Goal: Information Seeking & Learning: Learn about a topic

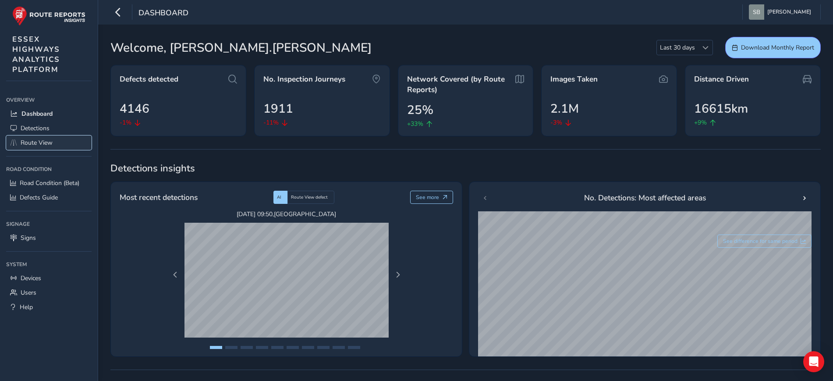
click at [37, 145] on span "Route View" at bounding box center [37, 142] width 32 height 8
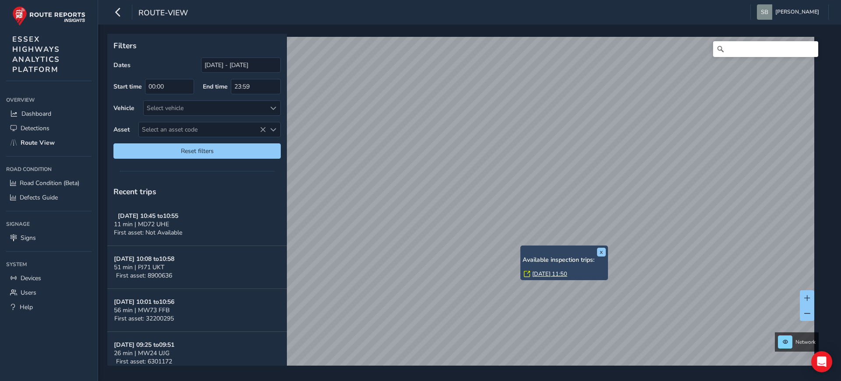
click at [548, 272] on link "[DATE] 11:50" at bounding box center [549, 274] width 35 height 8
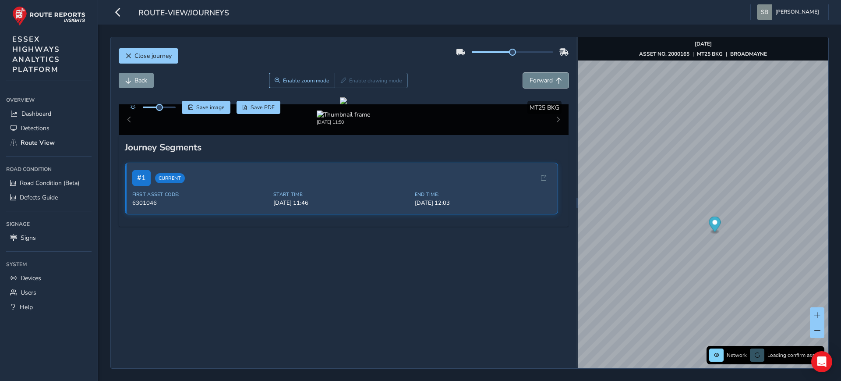
click at [546, 82] on button "Forward" at bounding box center [546, 80] width 46 height 15
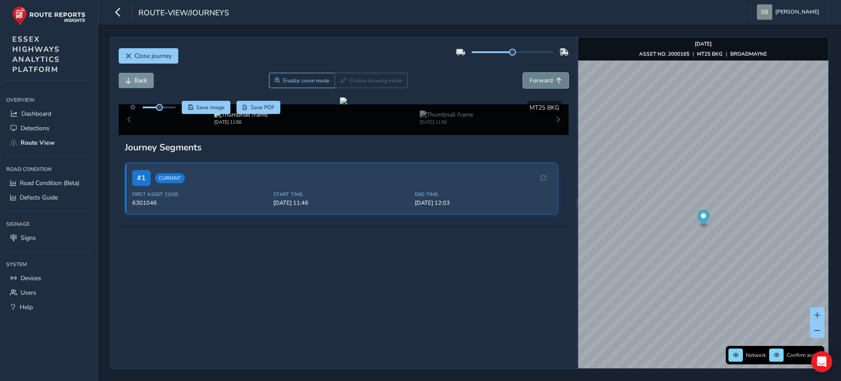
click at [546, 82] on button "Forward" at bounding box center [546, 80] width 46 height 15
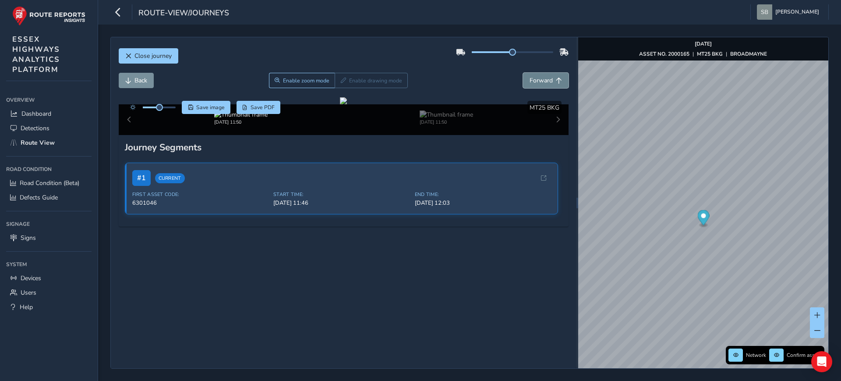
click at [546, 81] on button "Forward" at bounding box center [546, 80] width 46 height 15
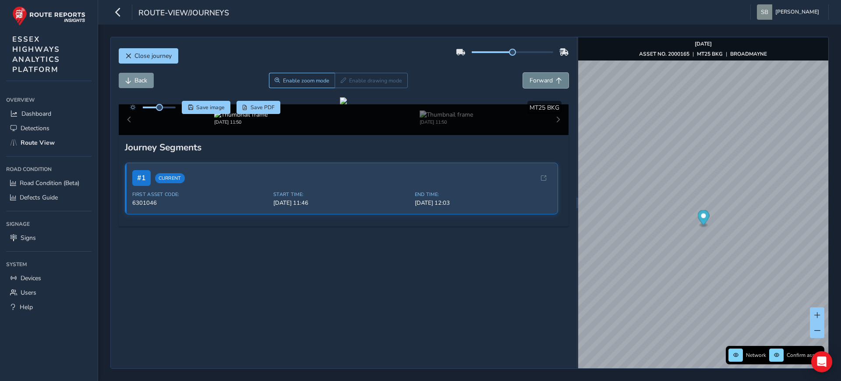
click at [546, 81] on button "Forward" at bounding box center [546, 80] width 46 height 15
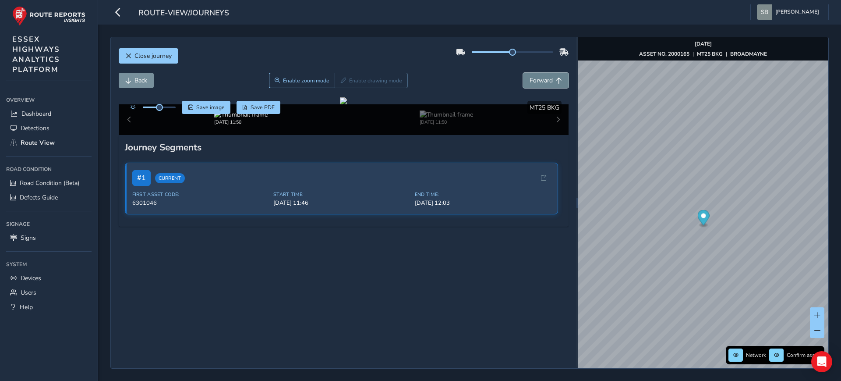
click at [546, 81] on button "Forward" at bounding box center [546, 80] width 46 height 15
click at [545, 81] on button "Forward" at bounding box center [546, 80] width 46 height 15
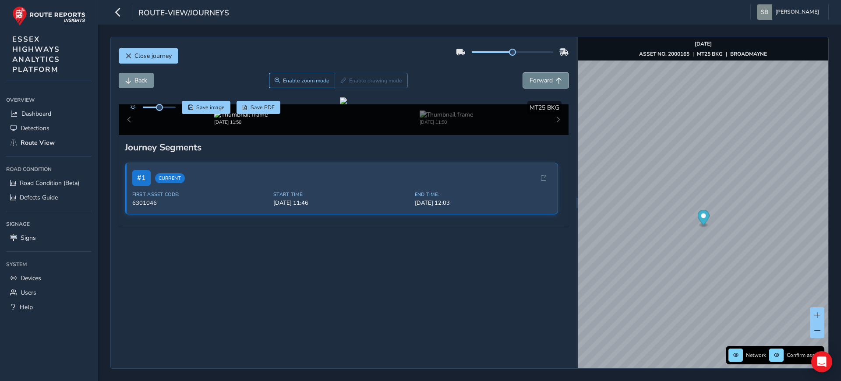
click at [545, 81] on button "Forward" at bounding box center [546, 80] width 46 height 15
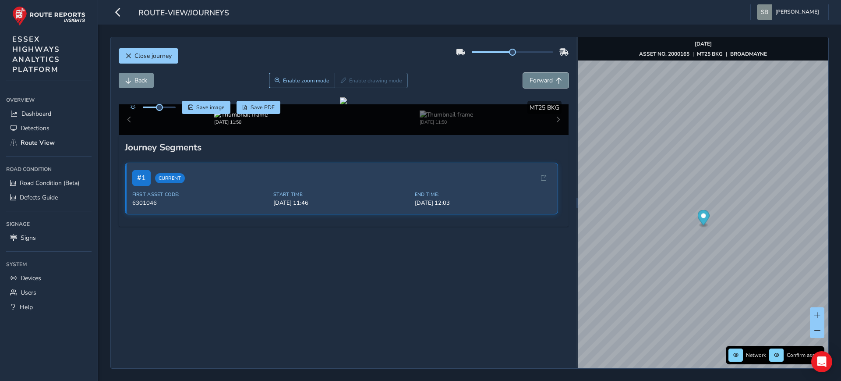
click at [545, 81] on button "Forward" at bounding box center [546, 80] width 46 height 15
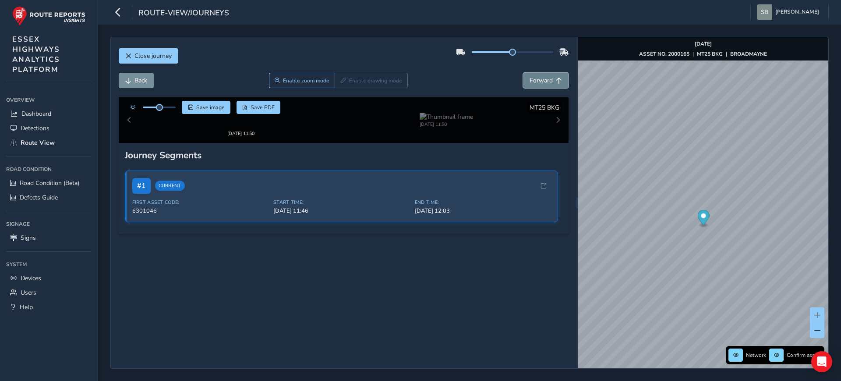
click at [545, 81] on button "Forward" at bounding box center [546, 80] width 46 height 15
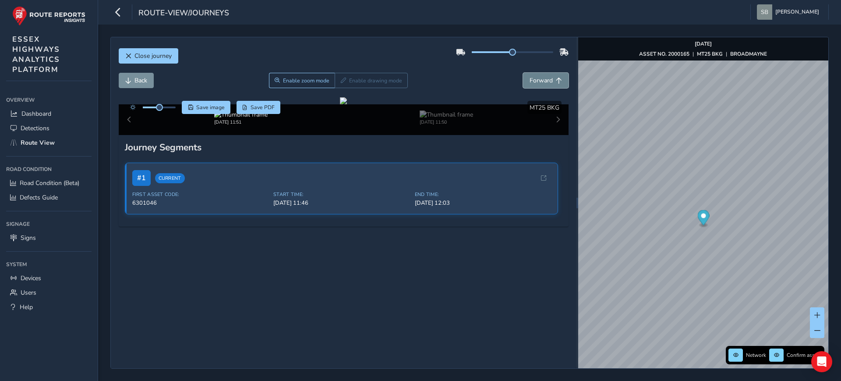
click at [545, 81] on button "Forward" at bounding box center [546, 80] width 46 height 15
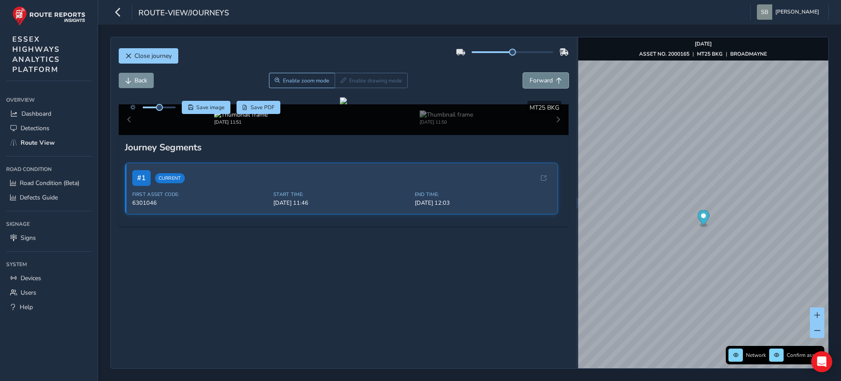
click at [545, 81] on button "Forward" at bounding box center [546, 80] width 46 height 15
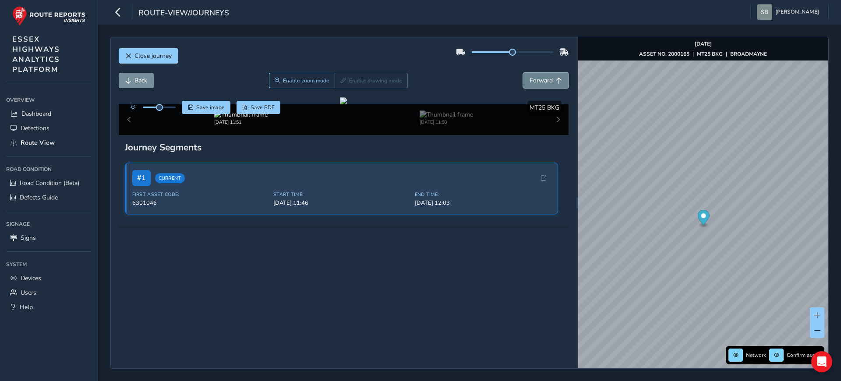
click at [545, 81] on button "Forward" at bounding box center [546, 80] width 46 height 15
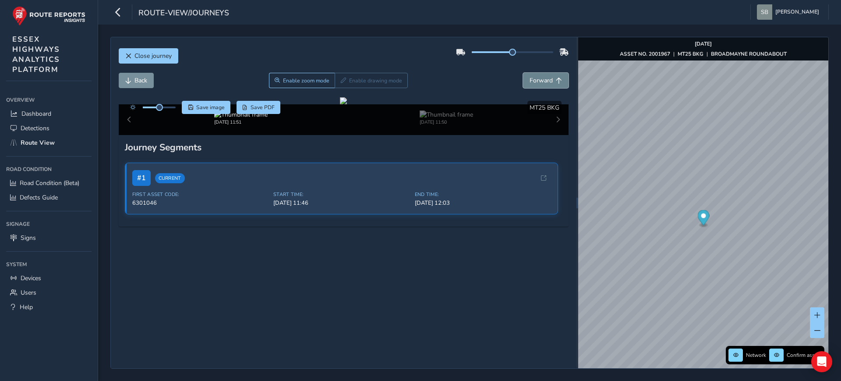
click at [545, 81] on button "Forward" at bounding box center [546, 80] width 46 height 15
click at [142, 82] on span "Back" at bounding box center [140, 80] width 13 height 8
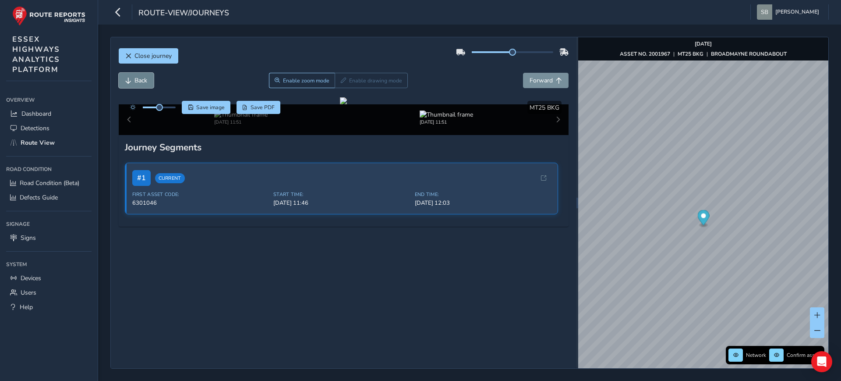
click at [142, 82] on span "Back" at bounding box center [140, 80] width 13 height 8
click at [535, 81] on span "Forward" at bounding box center [540, 80] width 23 height 8
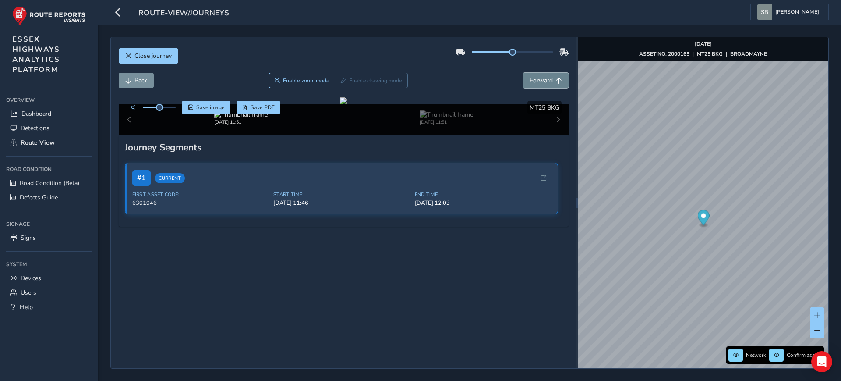
click at [535, 81] on span "Forward" at bounding box center [540, 80] width 23 height 8
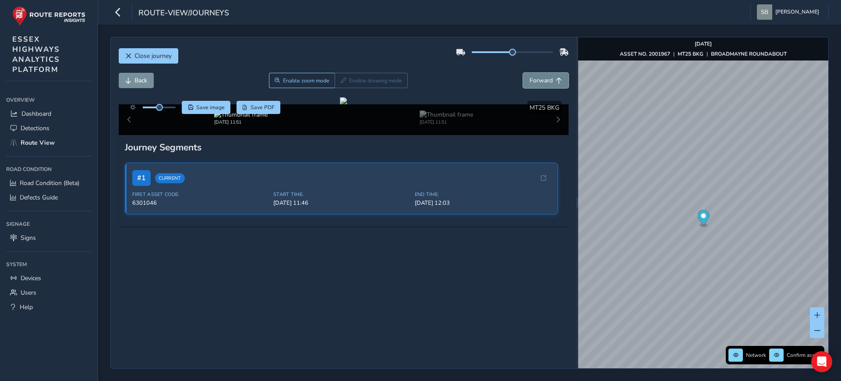
click at [535, 81] on span "Forward" at bounding box center [540, 80] width 23 height 8
click at [692, 60] on div at bounding box center [703, 60] width 250 height 0
click at [532, 80] on span "Forward" at bounding box center [540, 80] width 23 height 8
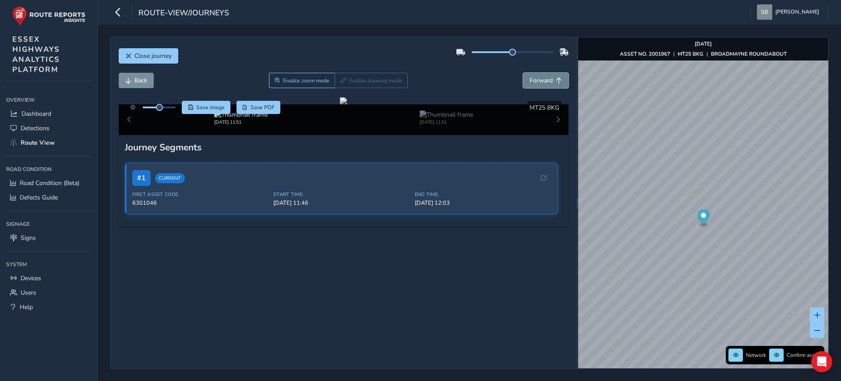
click at [532, 80] on span "Forward" at bounding box center [540, 80] width 23 height 8
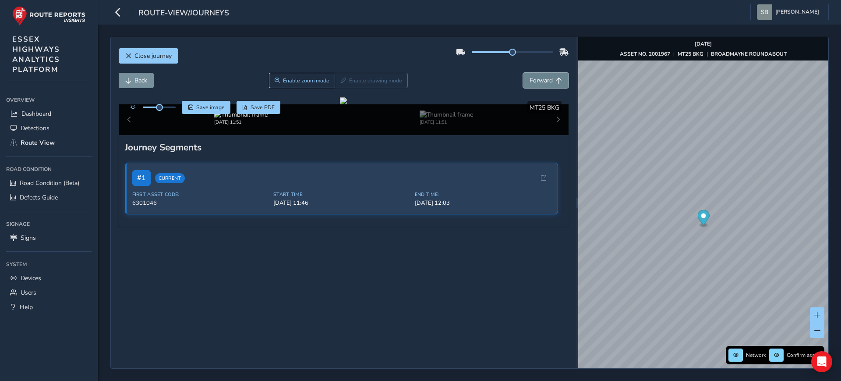
click at [532, 80] on span "Forward" at bounding box center [540, 80] width 23 height 8
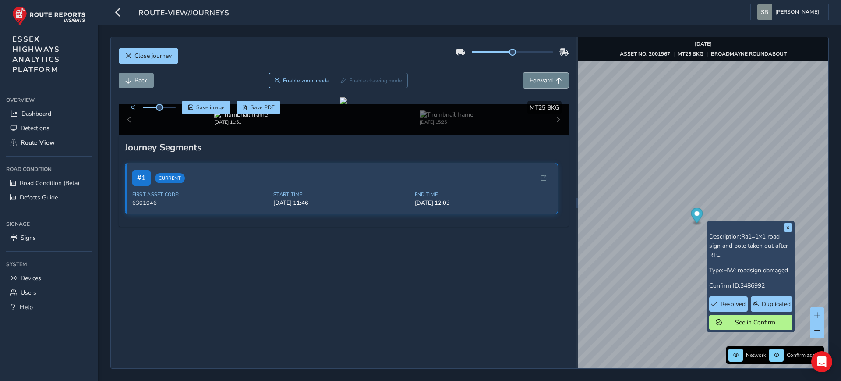
click at [545, 82] on button "Forward" at bounding box center [546, 80] width 46 height 15
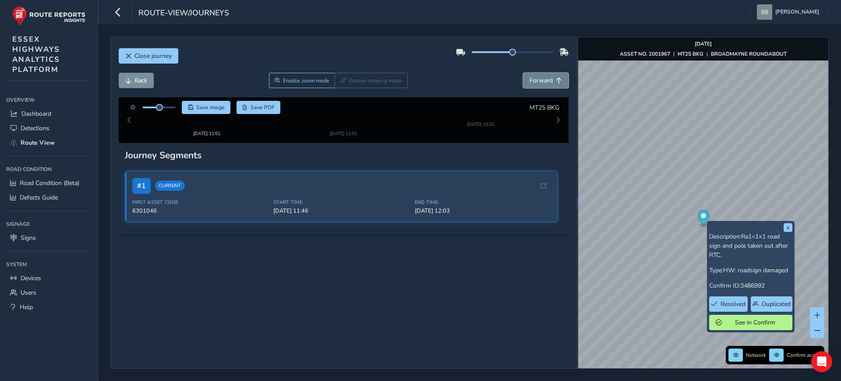
click at [545, 82] on button "Forward" at bounding box center [546, 80] width 46 height 15
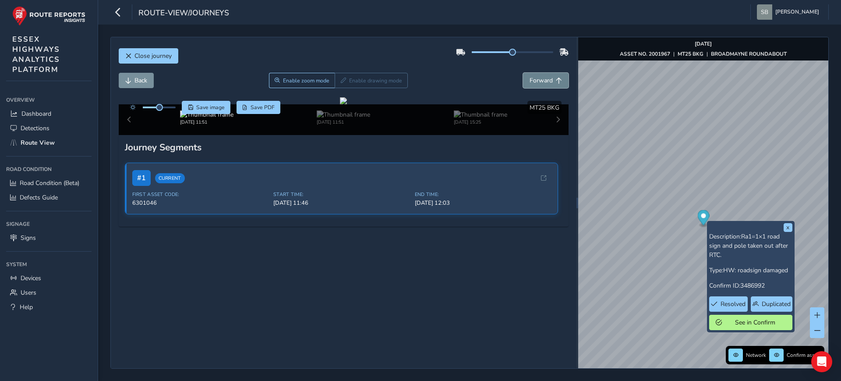
click at [545, 82] on button "Forward" at bounding box center [546, 80] width 46 height 15
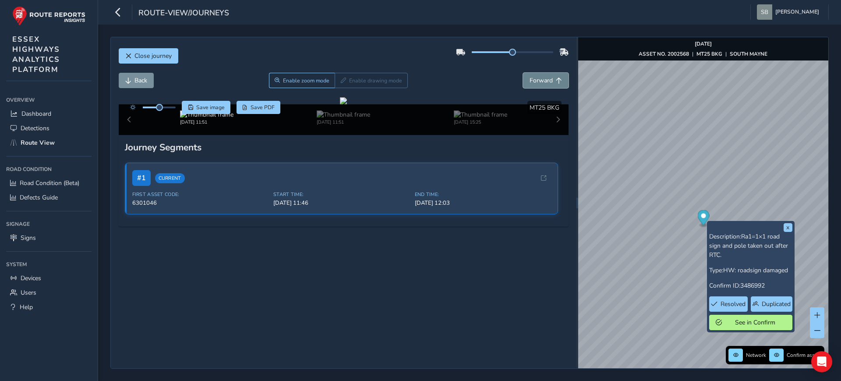
click at [545, 82] on button "Forward" at bounding box center [546, 80] width 46 height 15
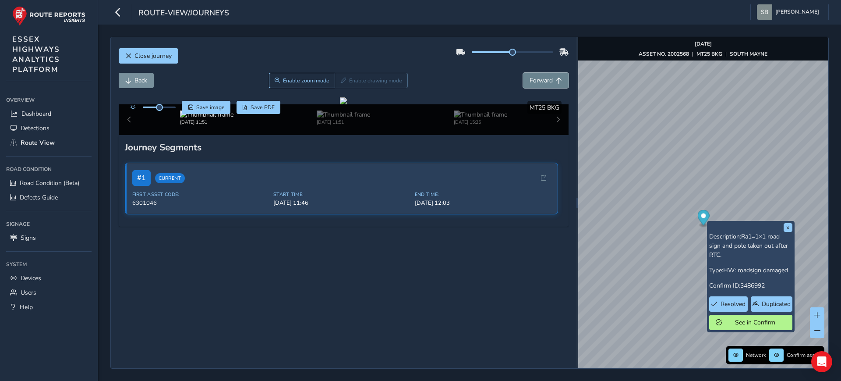
click at [545, 82] on button "Forward" at bounding box center [546, 80] width 46 height 15
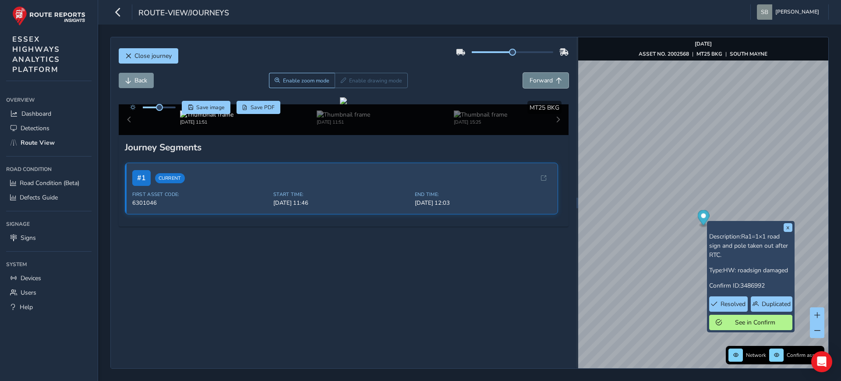
click at [545, 82] on button "Forward" at bounding box center [546, 80] width 46 height 15
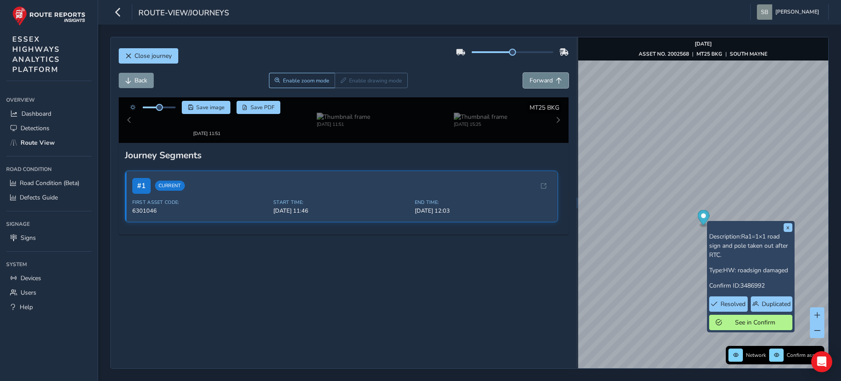
click at [545, 82] on button "Forward" at bounding box center [546, 80] width 46 height 15
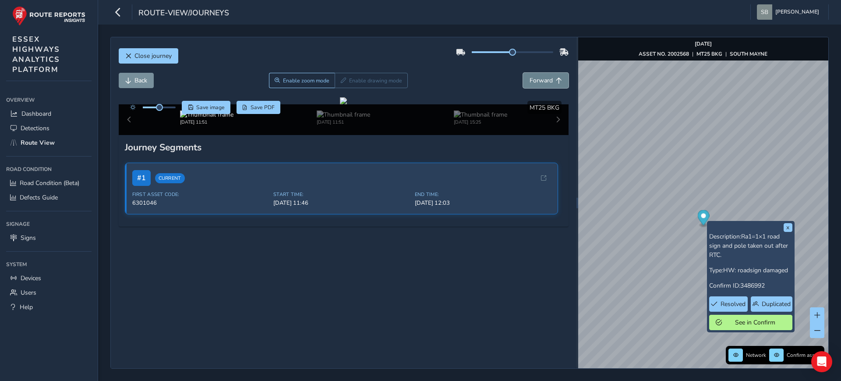
click at [545, 82] on button "Forward" at bounding box center [546, 80] width 46 height 15
click at [787, 227] on button "x" at bounding box center [787, 227] width 9 height 9
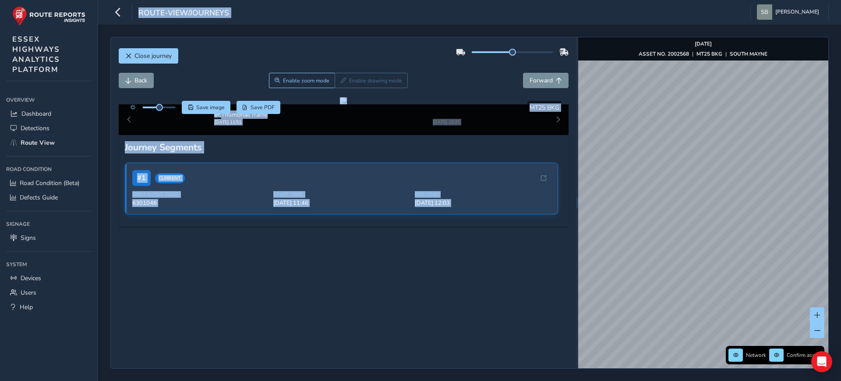
click at [695, 40] on strong "[DATE]" at bounding box center [703, 43] width 17 height 7
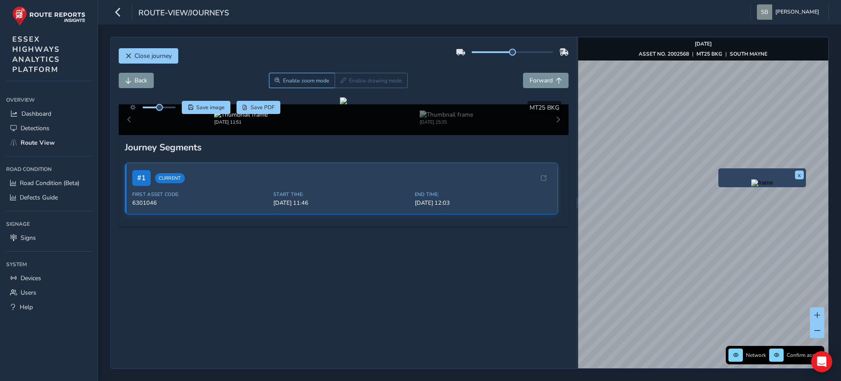
click at [754, 186] on img "Preview frame" at bounding box center [762, 182] width 22 height 7
click at [545, 78] on button "Forward" at bounding box center [546, 80] width 46 height 15
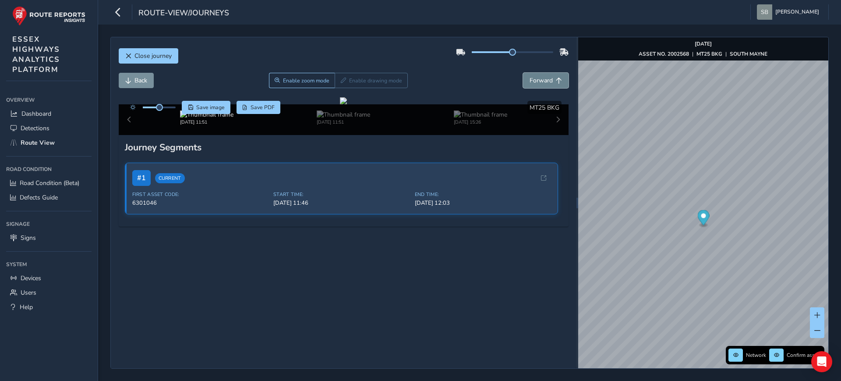
click at [545, 78] on button "Forward" at bounding box center [546, 80] width 46 height 15
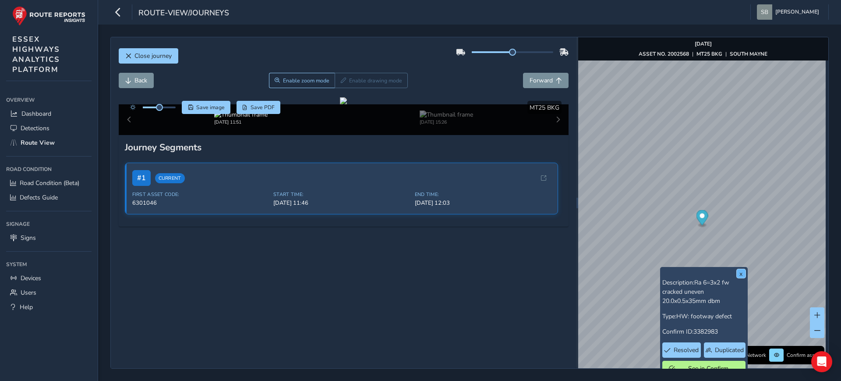
click at [741, 275] on button "x" at bounding box center [741, 273] width 9 height 9
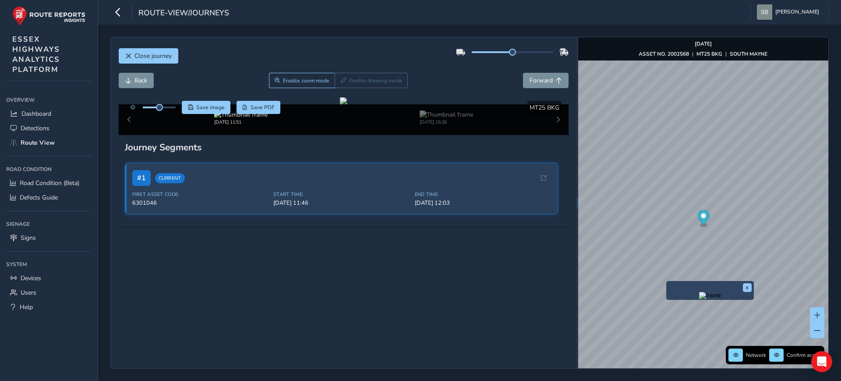
click at [709, 299] on img "Preview frame" at bounding box center [710, 295] width 22 height 7
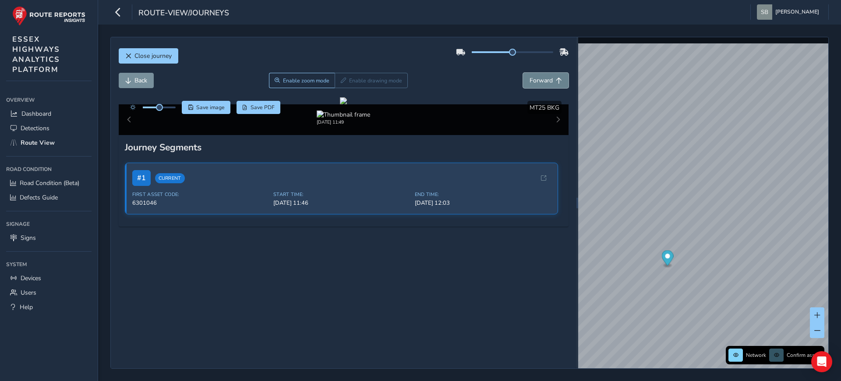
click at [542, 81] on span "Forward" at bounding box center [540, 80] width 23 height 8
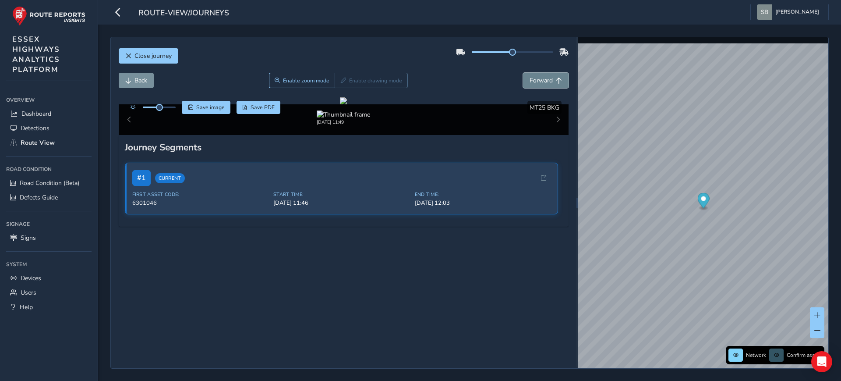
click at [542, 81] on span "Forward" at bounding box center [540, 80] width 23 height 8
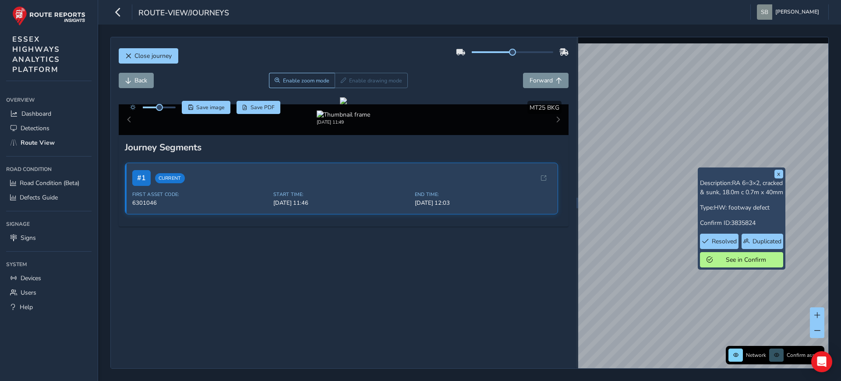
click at [699, 254] on div "x Description: RA 6=3×2, cracked & sunk, 18.0m c 0.7m x 40mm Type: HW: footway …" at bounding box center [703, 202] width 250 height 331
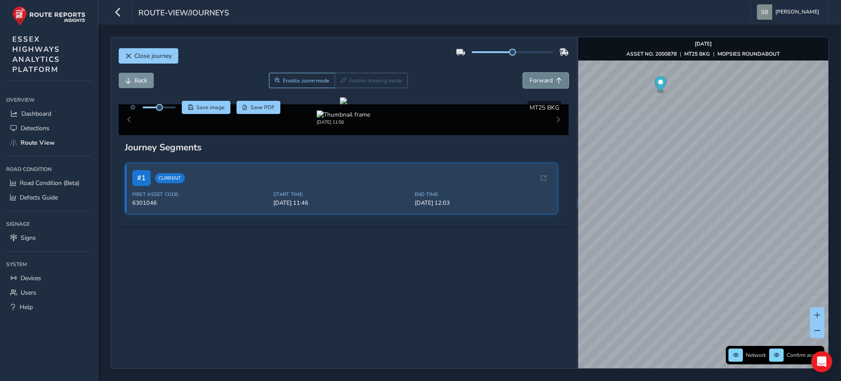
click at [542, 78] on span "Forward" at bounding box center [540, 80] width 23 height 8
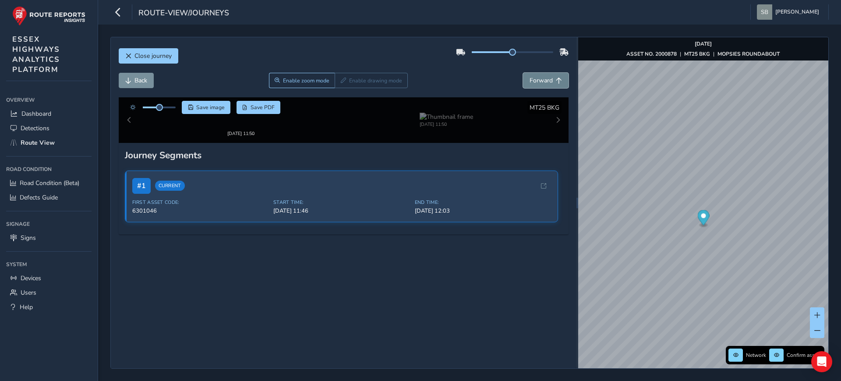
click at [542, 78] on span "Forward" at bounding box center [540, 80] width 23 height 8
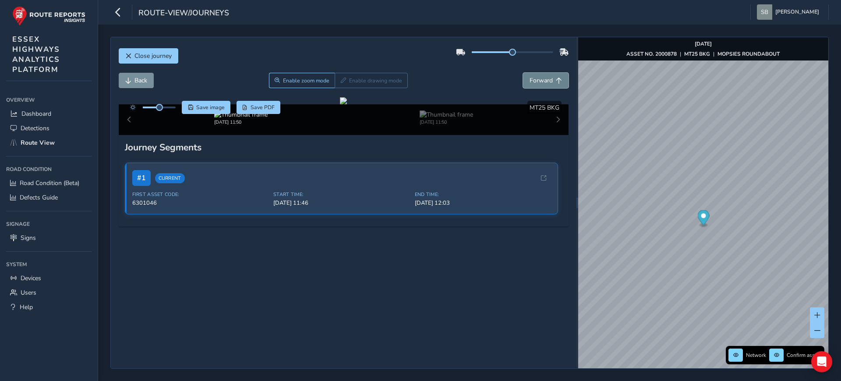
click at [542, 78] on span "Forward" at bounding box center [540, 80] width 23 height 8
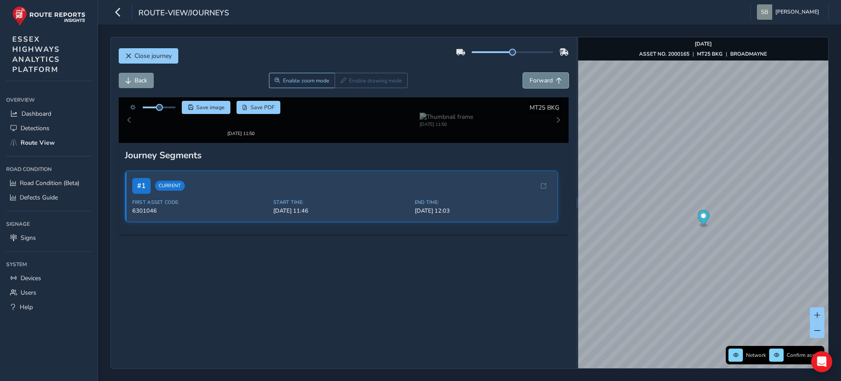
click at [542, 78] on span "Forward" at bounding box center [540, 80] width 23 height 8
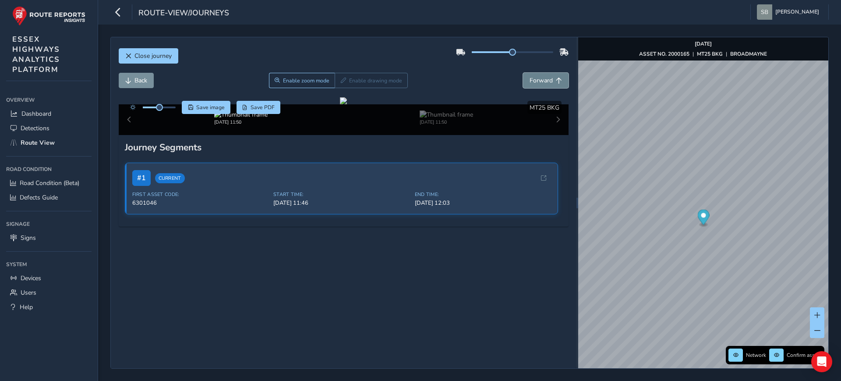
click at [542, 78] on span "Forward" at bounding box center [540, 80] width 23 height 8
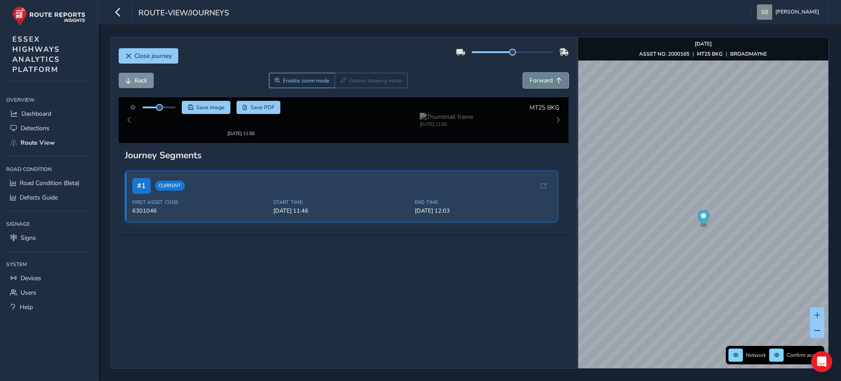
click at [542, 78] on span "Forward" at bounding box center [540, 80] width 23 height 8
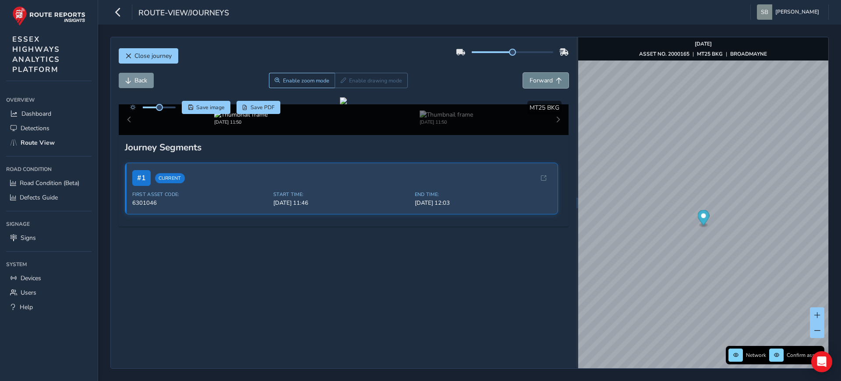
click at [542, 78] on span "Forward" at bounding box center [540, 80] width 23 height 8
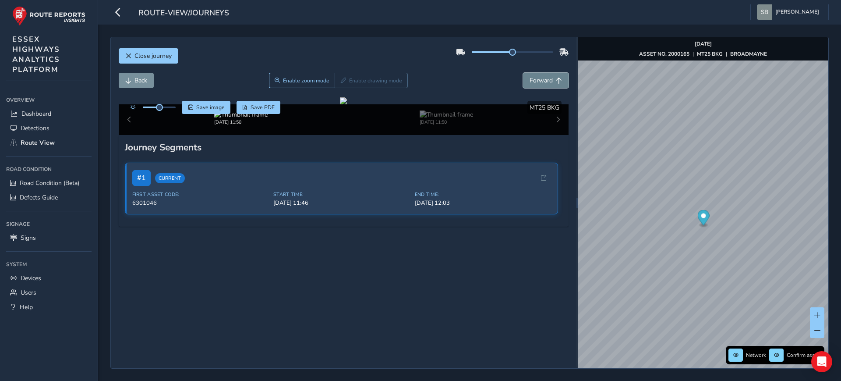
click at [542, 78] on span "Forward" at bounding box center [540, 80] width 23 height 8
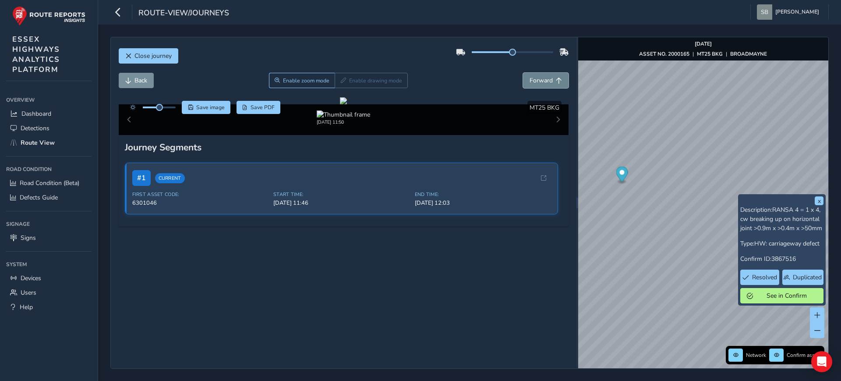
click at [546, 81] on button "Forward" at bounding box center [546, 80] width 46 height 15
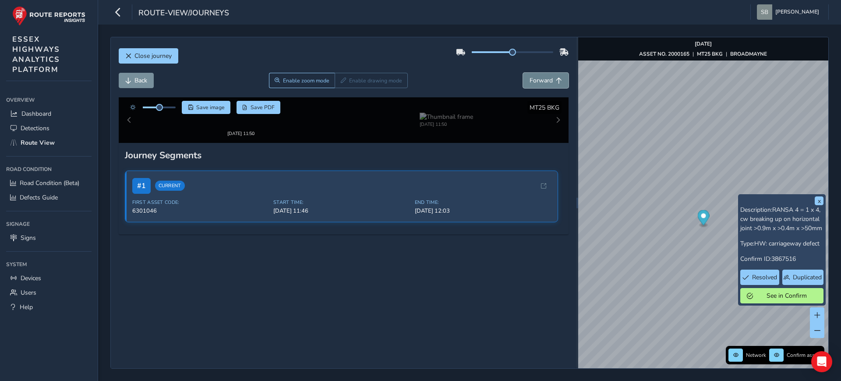
click at [546, 81] on button "Forward" at bounding box center [546, 80] width 46 height 15
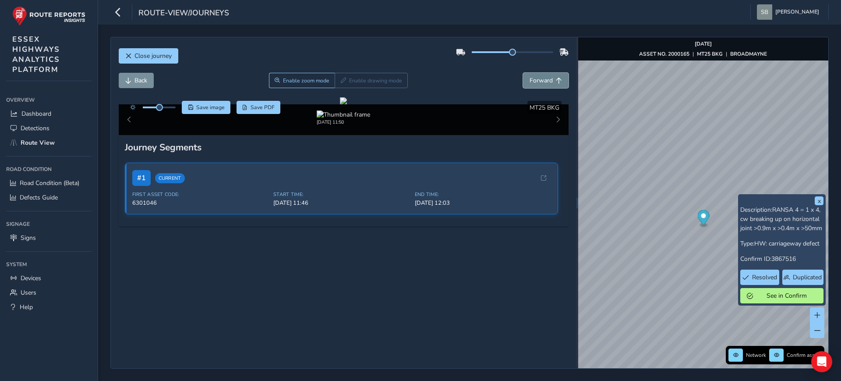
click at [546, 81] on button "Forward" at bounding box center [546, 80] width 46 height 15
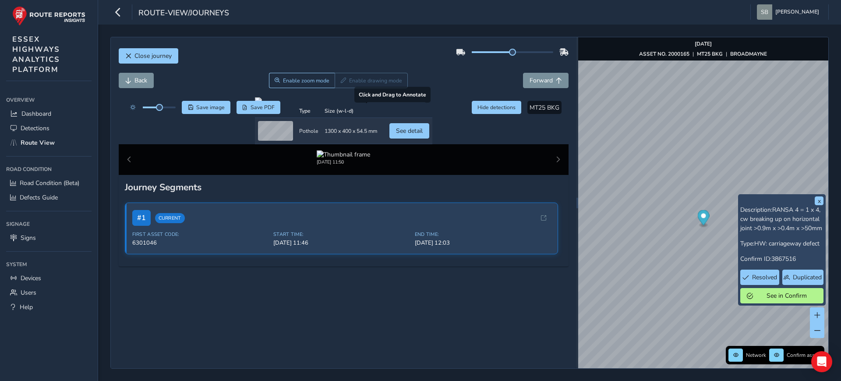
click at [420, 129] on div "Click to see detail" at bounding box center [396, 118] width 48 height 21
click at [427, 104] on div at bounding box center [343, 100] width 177 height 7
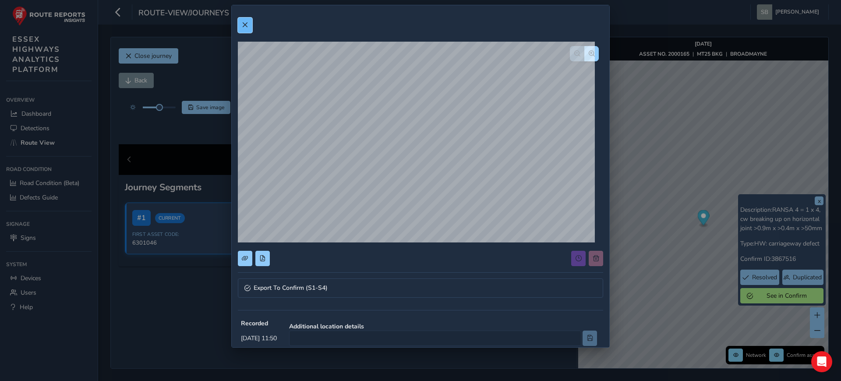
click at [248, 23] on button at bounding box center [245, 25] width 14 height 15
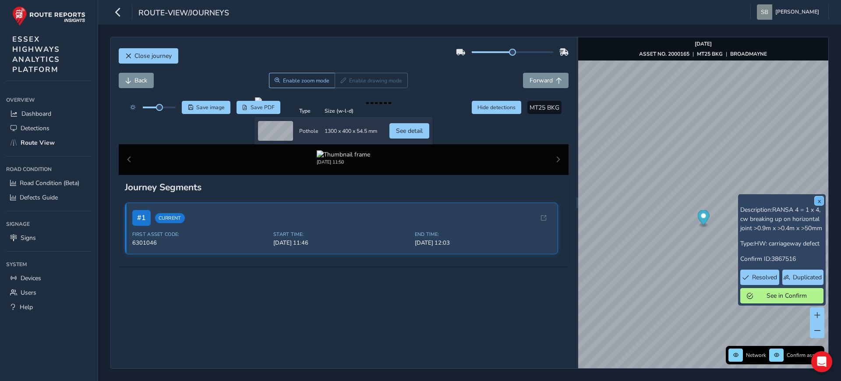
click at [819, 198] on button "x" at bounding box center [819, 200] width 9 height 9
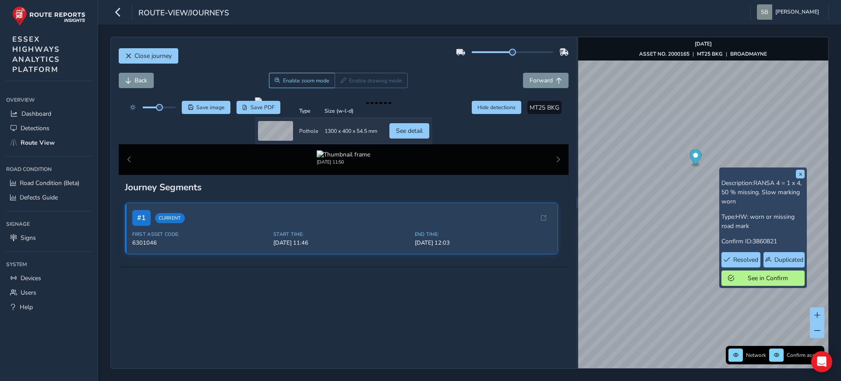
click at [773, 173] on div "x Description: RANSA 4 = 1 x 4, 50 % missing. Slow marking worn Type: HW: worn …" at bounding box center [703, 202] width 250 height 331
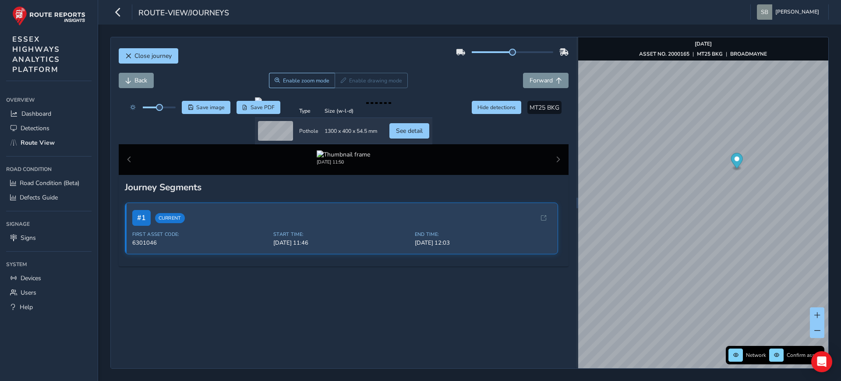
click at [576, 148] on div "Close journey Back Enable zoom mode Enable drawing mode Forward Click and Drag …" at bounding box center [469, 203] width 718 height 332
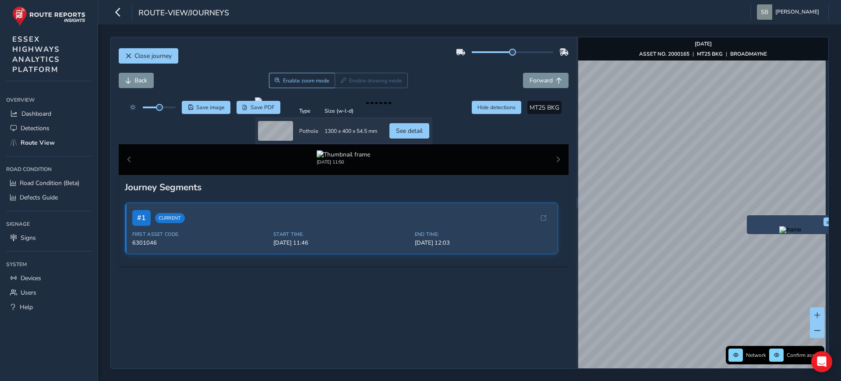
click at [781, 233] on img "Preview frame" at bounding box center [790, 229] width 22 height 7
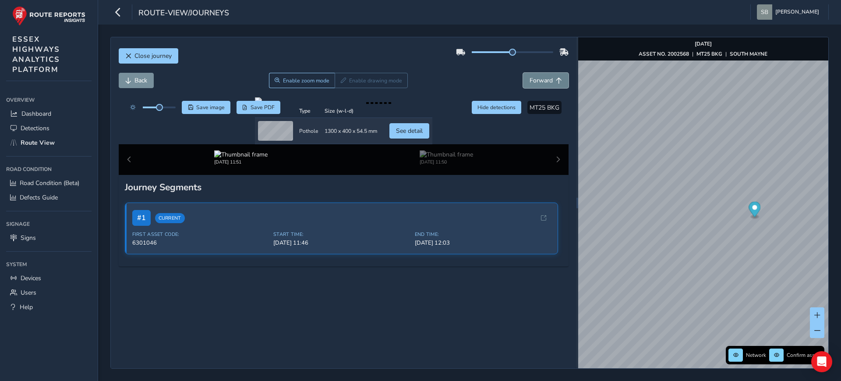
click at [532, 78] on span "Forward" at bounding box center [540, 80] width 23 height 8
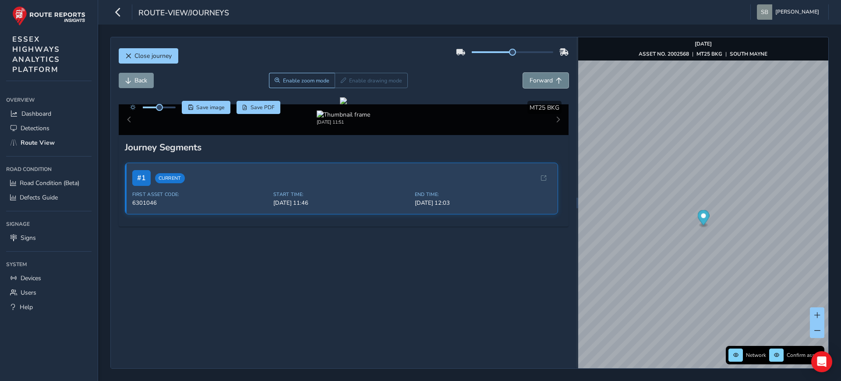
click at [533, 78] on span "Forward" at bounding box center [540, 80] width 23 height 8
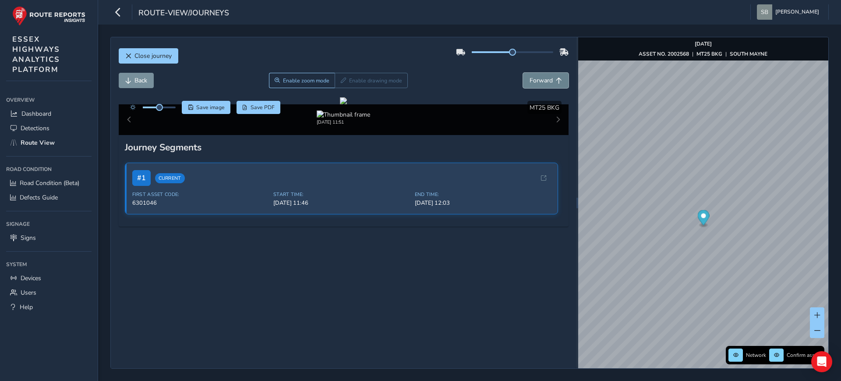
click at [533, 78] on span "Forward" at bounding box center [540, 80] width 23 height 8
click at [534, 78] on span "Forward" at bounding box center [540, 80] width 23 height 8
click at [535, 78] on span "Forward" at bounding box center [540, 80] width 23 height 8
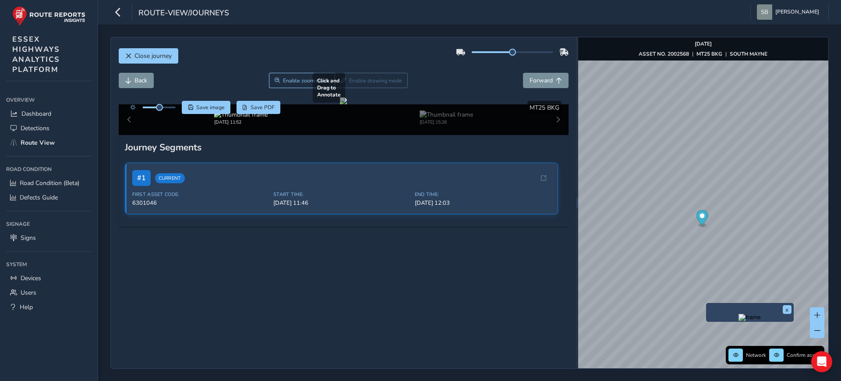
click at [708, 308] on div "x" at bounding box center [750, 312] width 88 height 19
click at [736, 325] on img "Preview frame" at bounding box center [744, 321] width 22 height 7
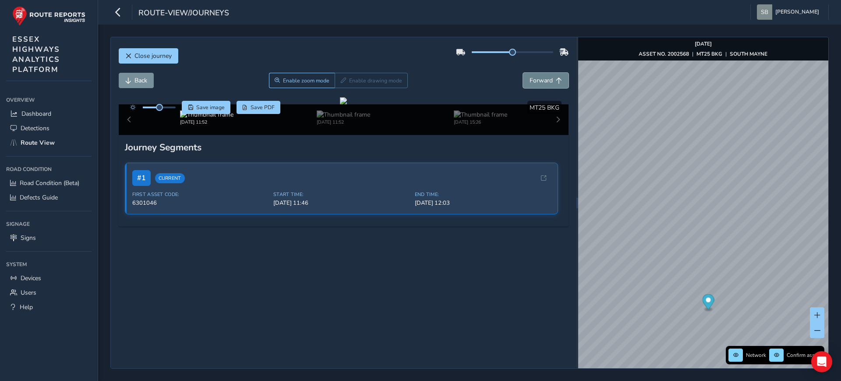
click at [547, 78] on button "Forward" at bounding box center [546, 80] width 46 height 15
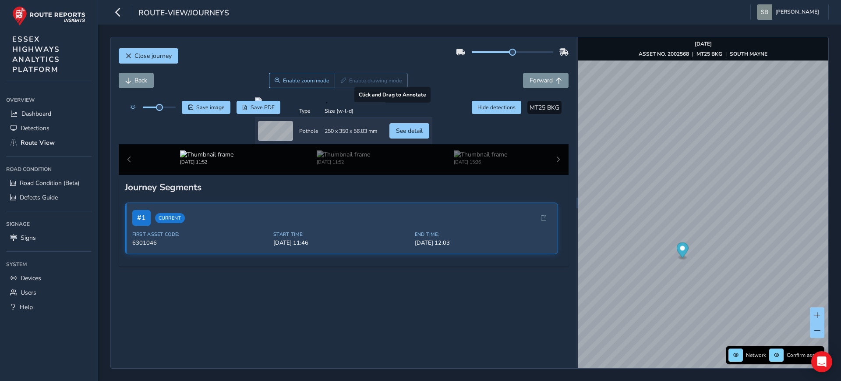
click at [332, 129] on div "Click to see detail" at bounding box center [356, 118] width 48 height 21
click at [302, 104] on div at bounding box center [343, 100] width 177 height 7
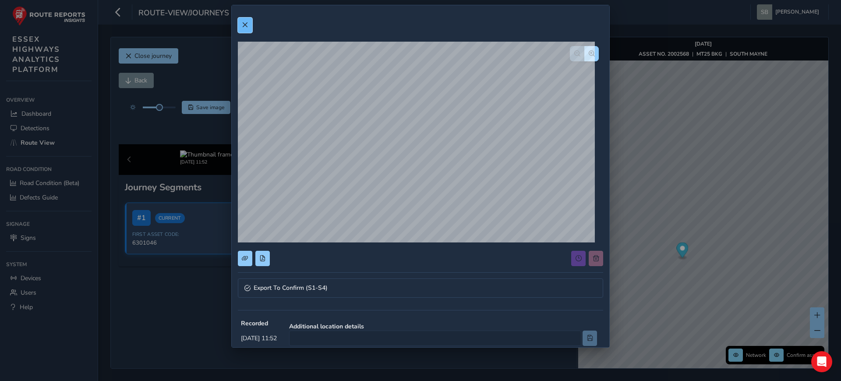
click at [243, 28] on button at bounding box center [245, 25] width 14 height 15
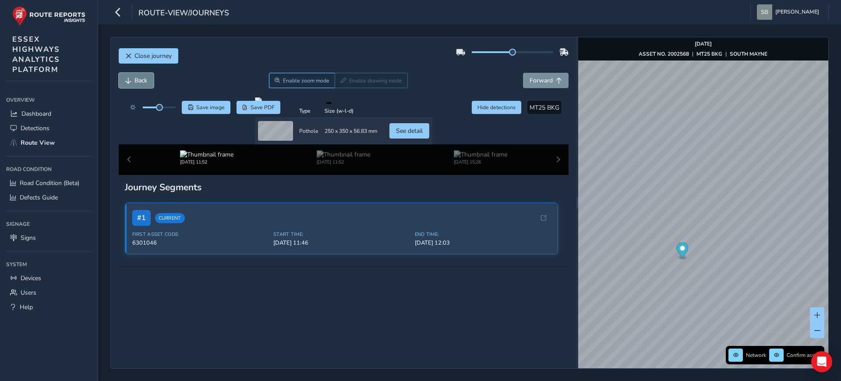
click at [135, 80] on span "Back" at bounding box center [140, 80] width 13 height 8
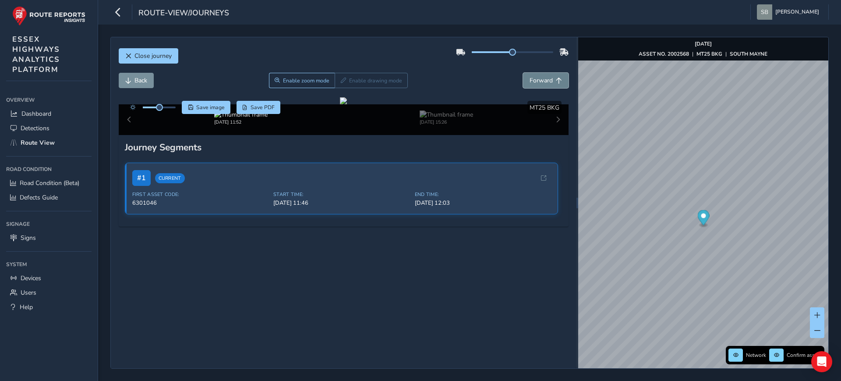
click at [547, 83] on button "Forward" at bounding box center [546, 80] width 46 height 15
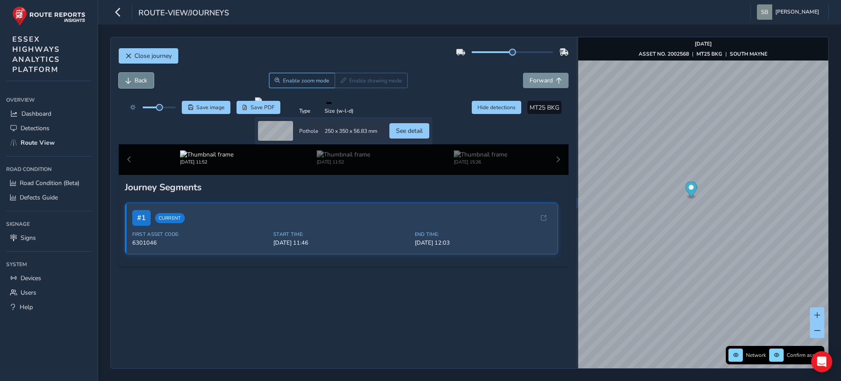
click at [140, 79] on span "Back" at bounding box center [140, 80] width 13 height 8
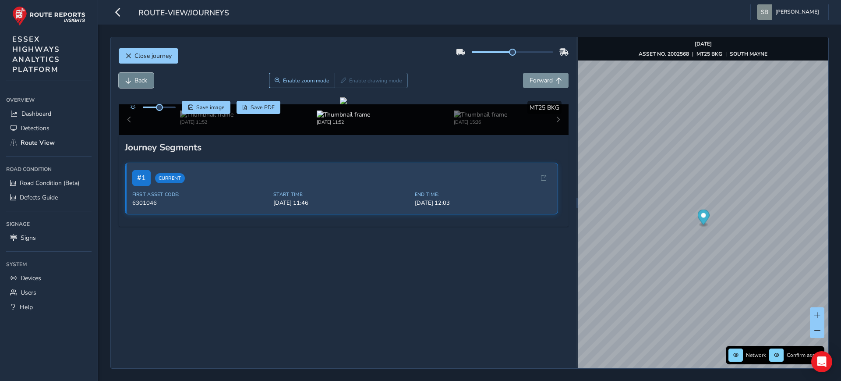
click at [143, 79] on span "Back" at bounding box center [140, 80] width 13 height 8
